Goal: Task Accomplishment & Management: Manage account settings

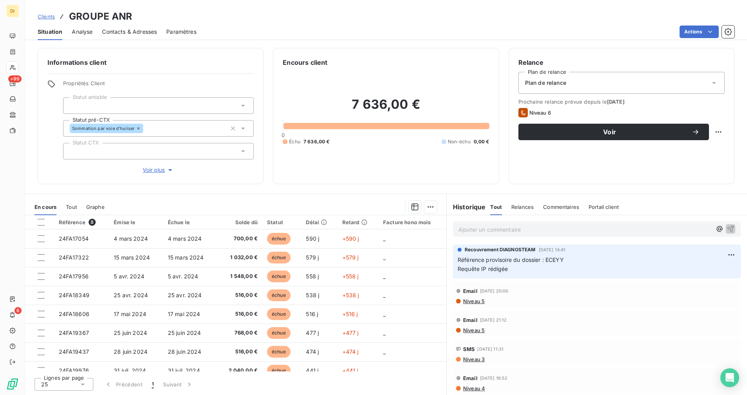
click at [473, 303] on span "Niveau 5" at bounding box center [474, 301] width 22 height 6
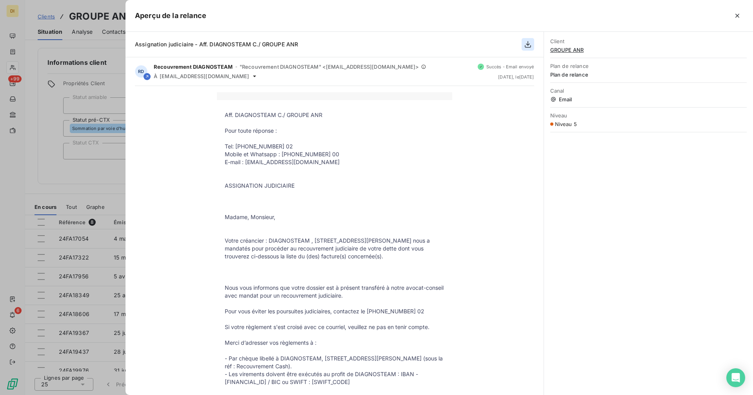
click at [529, 49] on button "button" at bounding box center [528, 44] width 13 height 13
click at [528, 46] on icon "button" at bounding box center [528, 44] width 8 height 8
click at [59, 162] on div at bounding box center [376, 197] width 753 height 395
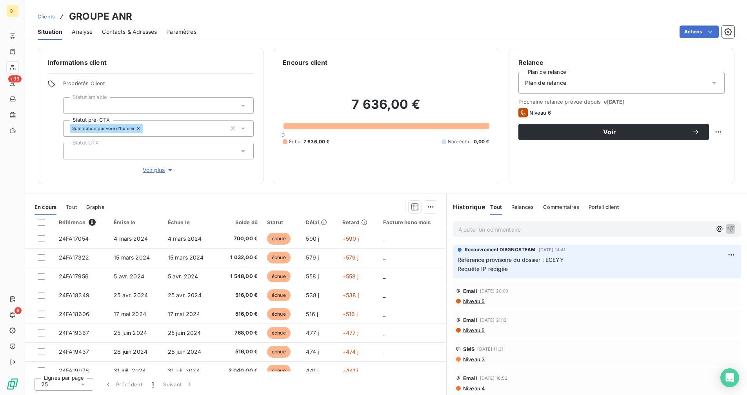
click at [540, 236] on div "Ajouter un commentaire ﻿" at bounding box center [597, 228] width 288 height 15
click at [538, 232] on p "Ajouter un commentaire ﻿" at bounding box center [585, 229] width 253 height 10
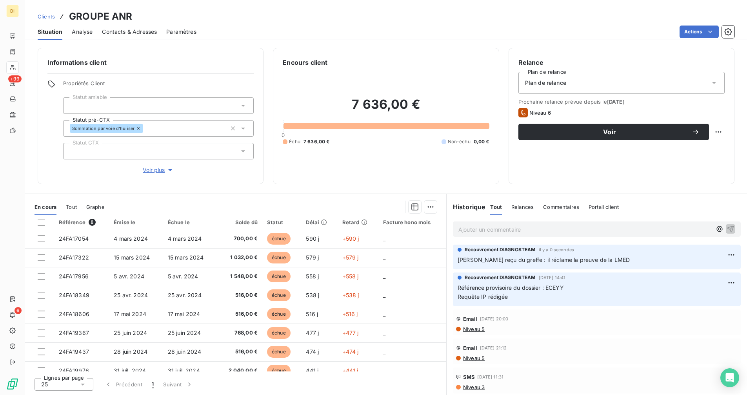
click at [536, 231] on p "Ajouter un commentaire ﻿" at bounding box center [585, 229] width 253 height 10
click at [496, 230] on p "Ajouter un commentaire ﻿" at bounding box center [585, 229] width 253 height 10
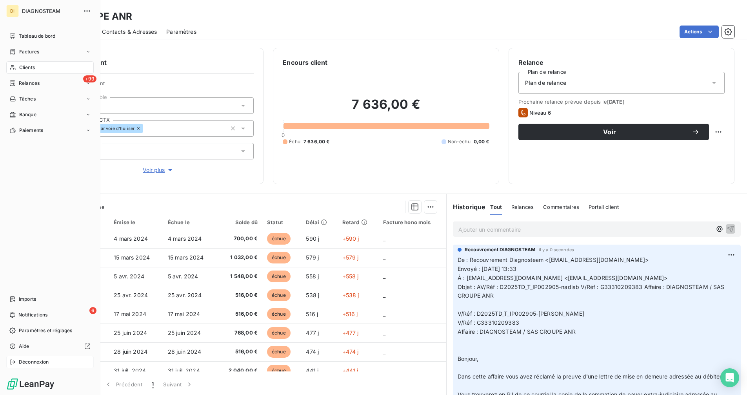
click at [35, 360] on span "Déconnexion" at bounding box center [34, 361] width 30 height 7
